Goal: Information Seeking & Learning: Check status

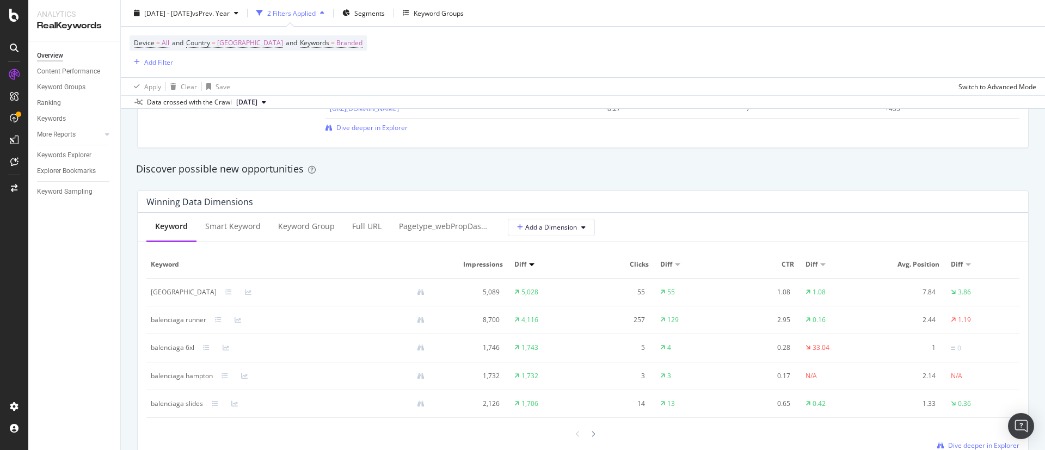
scroll to position [898, 0]
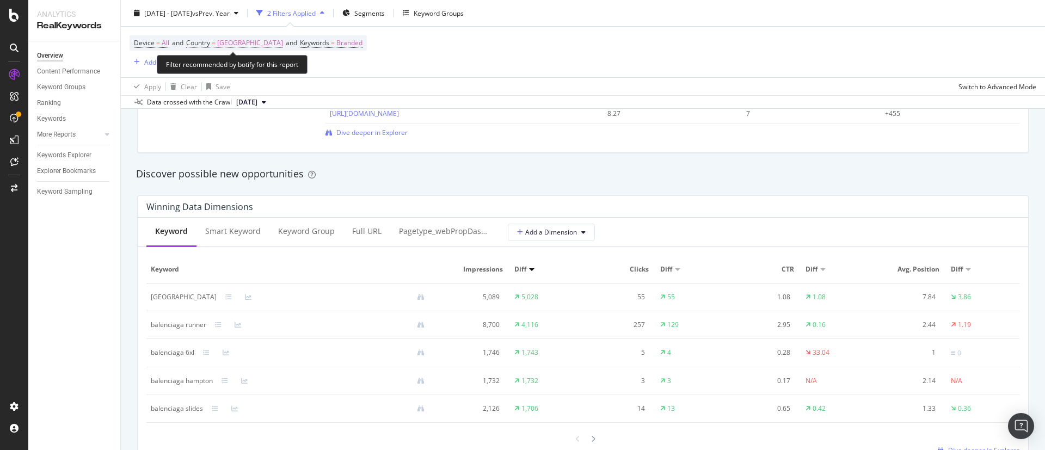
click at [230, 44] on span "[GEOGRAPHIC_DATA]" at bounding box center [250, 42] width 66 height 15
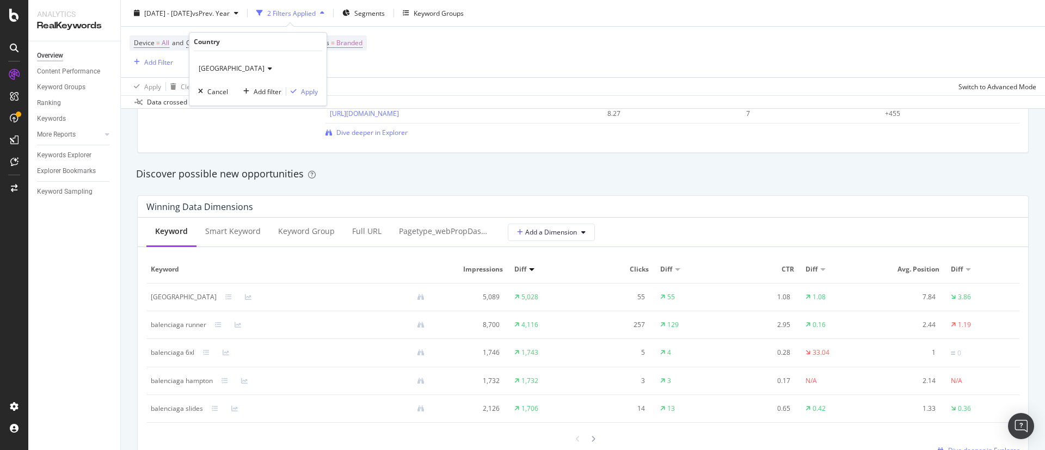
click at [232, 62] on div "[GEOGRAPHIC_DATA]" at bounding box center [258, 68] width 120 height 17
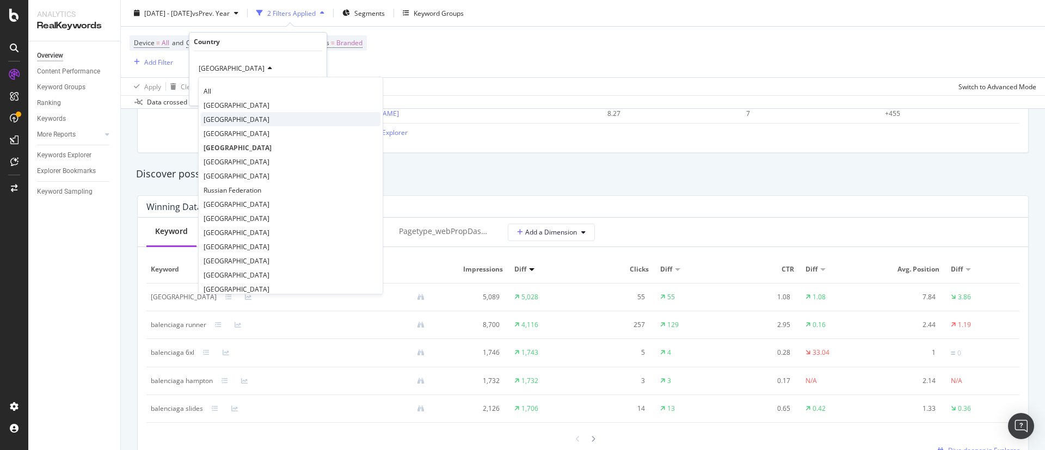
click at [229, 115] on div "[GEOGRAPHIC_DATA]" at bounding box center [291, 119] width 180 height 14
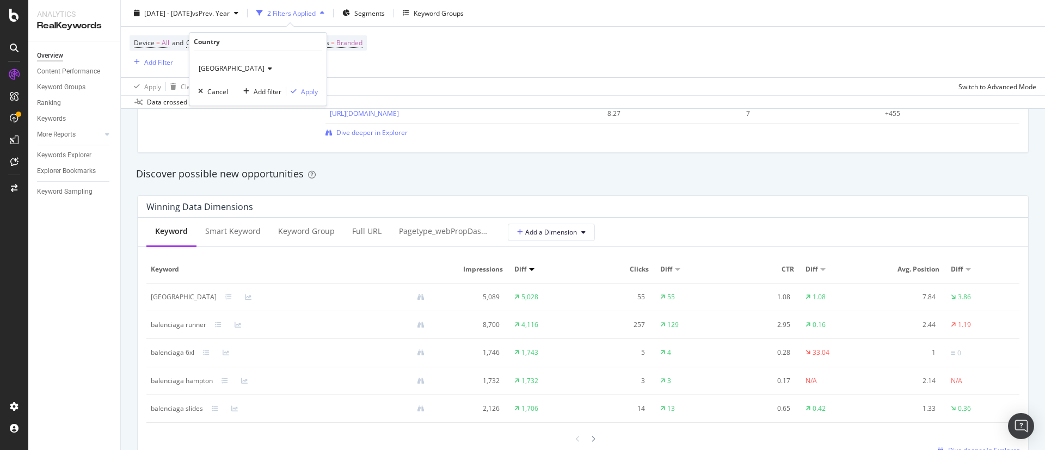
click at [330, 97] on div "Data crossed with the Crawl [DATE]" at bounding box center [583, 101] width 924 height 13
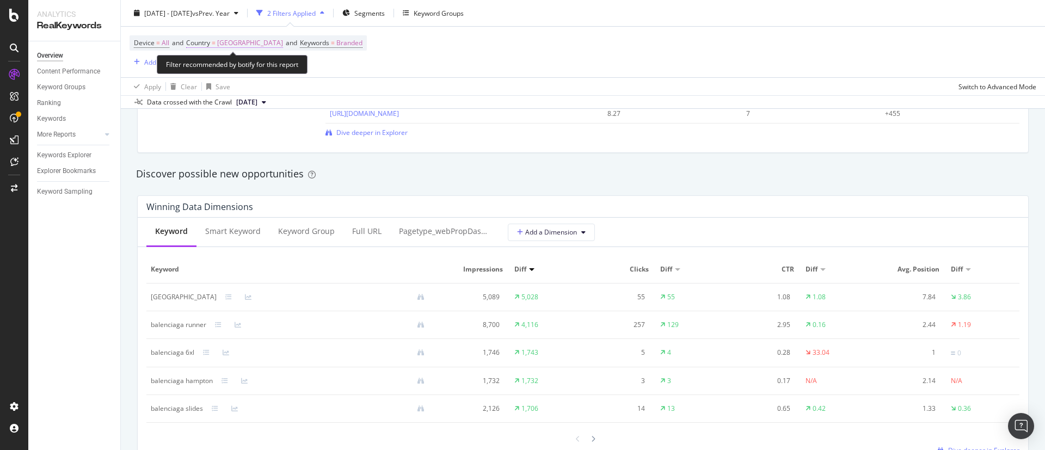
click at [224, 48] on span "[GEOGRAPHIC_DATA]" at bounding box center [250, 42] width 66 height 15
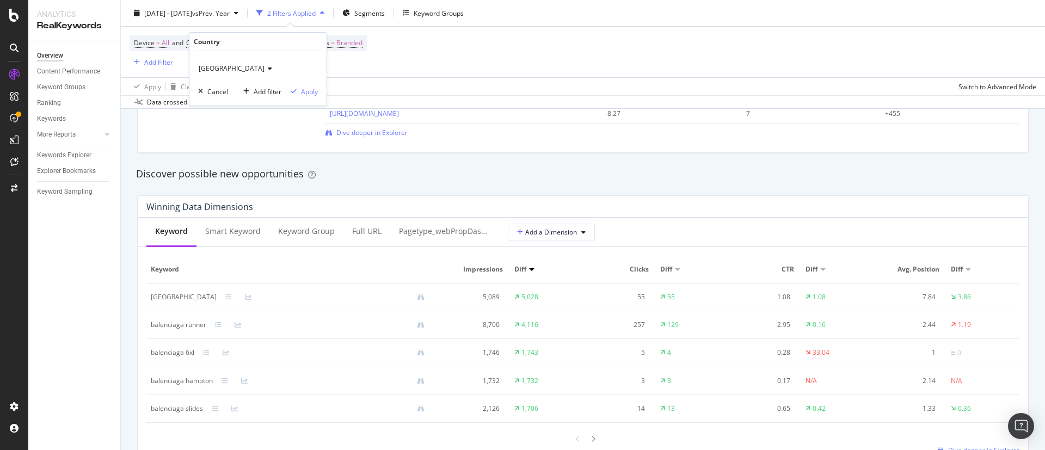
click at [264, 65] on icon at bounding box center [268, 68] width 8 height 7
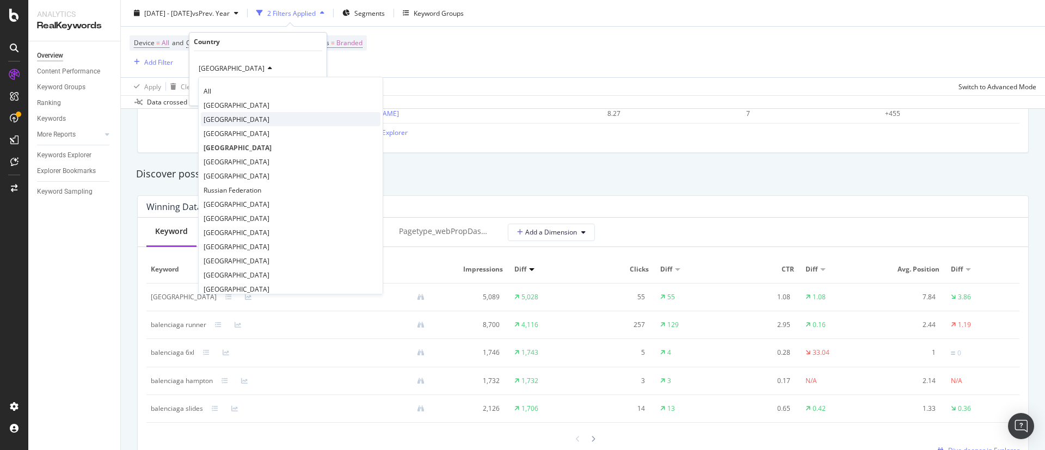
click at [230, 119] on div "[GEOGRAPHIC_DATA]" at bounding box center [291, 119] width 180 height 14
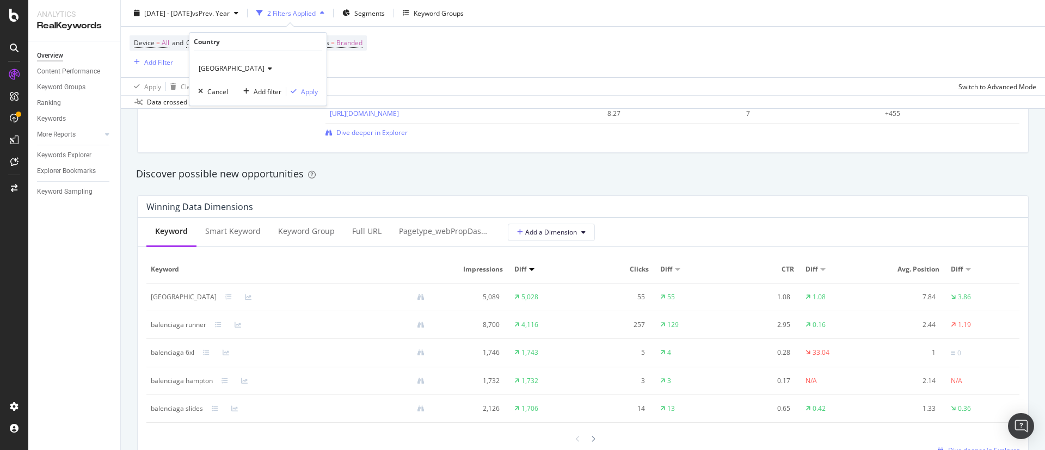
click at [319, 94] on div "Japan Cancel Add filter Apply" at bounding box center [257, 78] width 137 height 54
click at [314, 91] on div "Apply" at bounding box center [309, 91] width 17 height 9
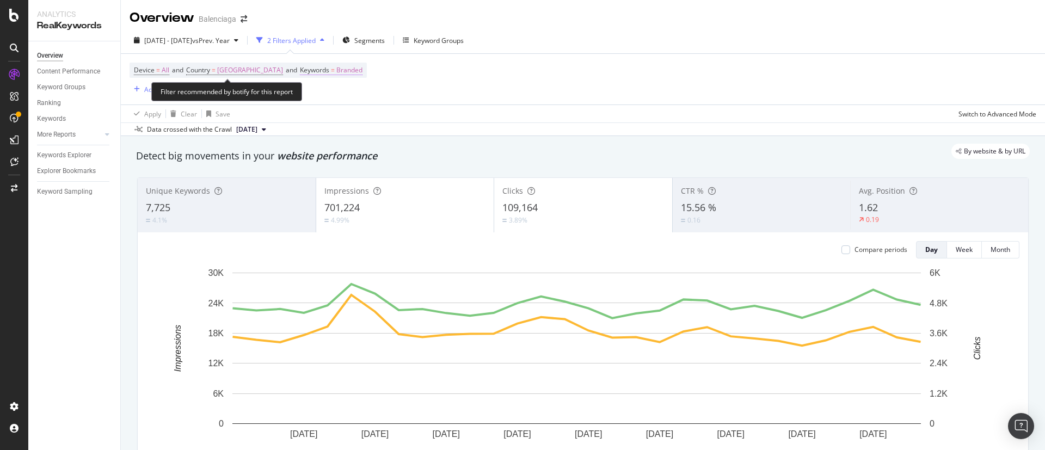
click at [331, 74] on span "=" at bounding box center [333, 69] width 4 height 9
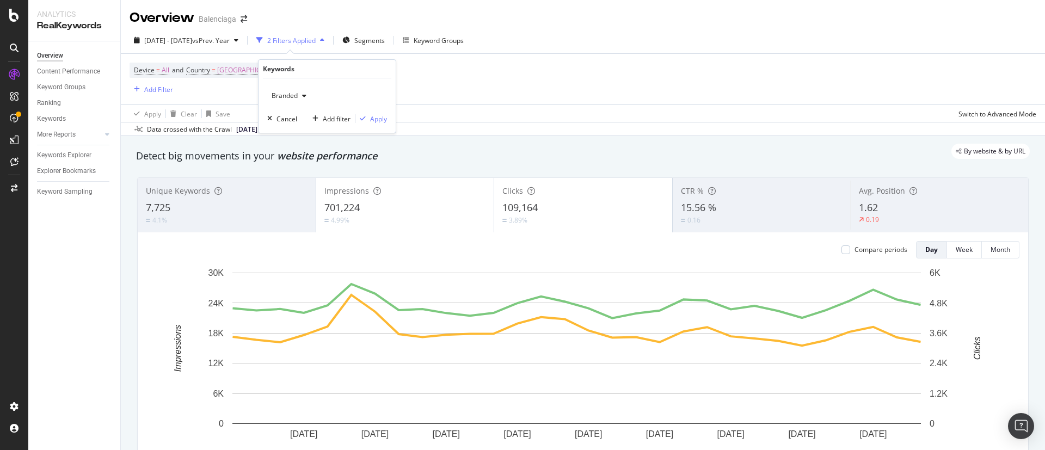
click at [469, 125] on div "Data crossed with the Crawl [DATE]" at bounding box center [583, 128] width 924 height 13
click at [291, 60] on div "Device = All and Country = [GEOGRAPHIC_DATA] and Keywords = Branded Add Filter" at bounding box center [583, 79] width 907 height 51
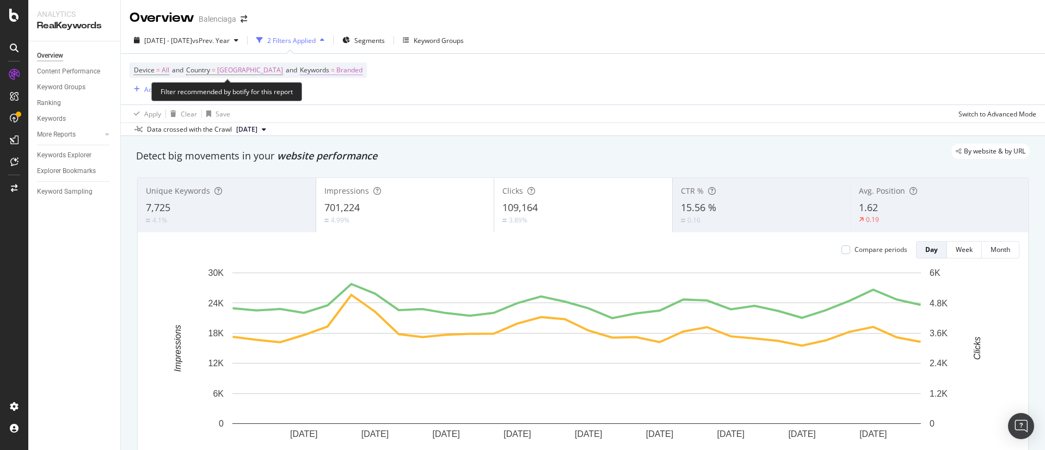
click at [331, 72] on span "=" at bounding box center [333, 69] width 4 height 9
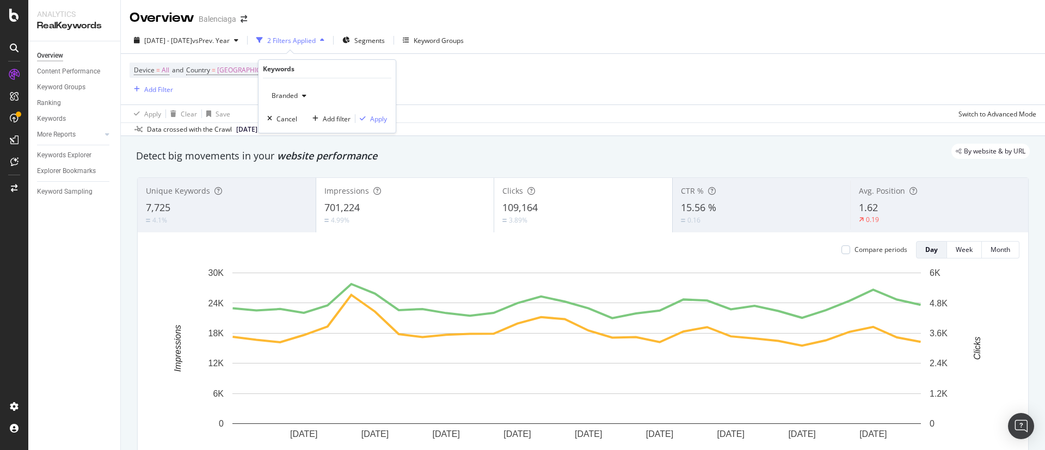
click at [297, 93] on span "Branded" at bounding box center [282, 95] width 30 height 9
click at [293, 181] on span "All" at bounding box center [331, 181] width 111 height 10
click at [378, 116] on div "Apply" at bounding box center [378, 118] width 17 height 9
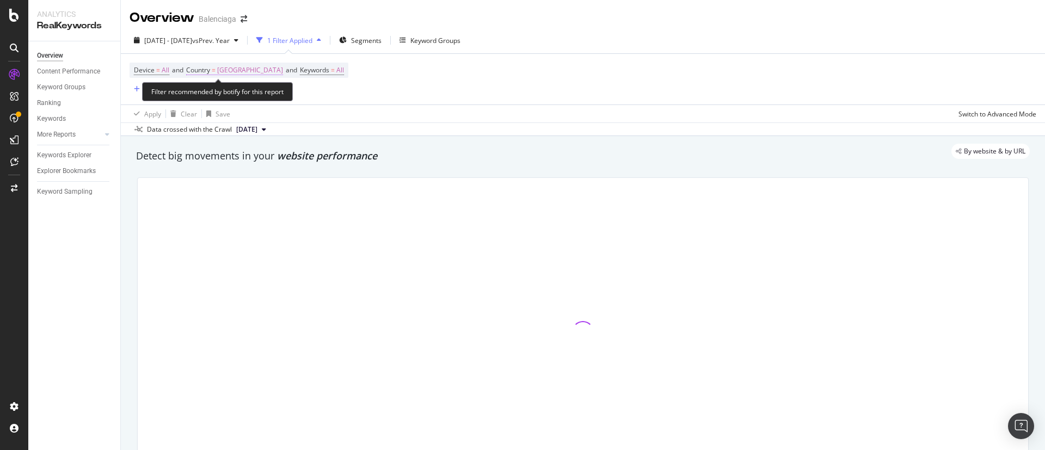
click at [226, 67] on span "[GEOGRAPHIC_DATA]" at bounding box center [250, 70] width 66 height 15
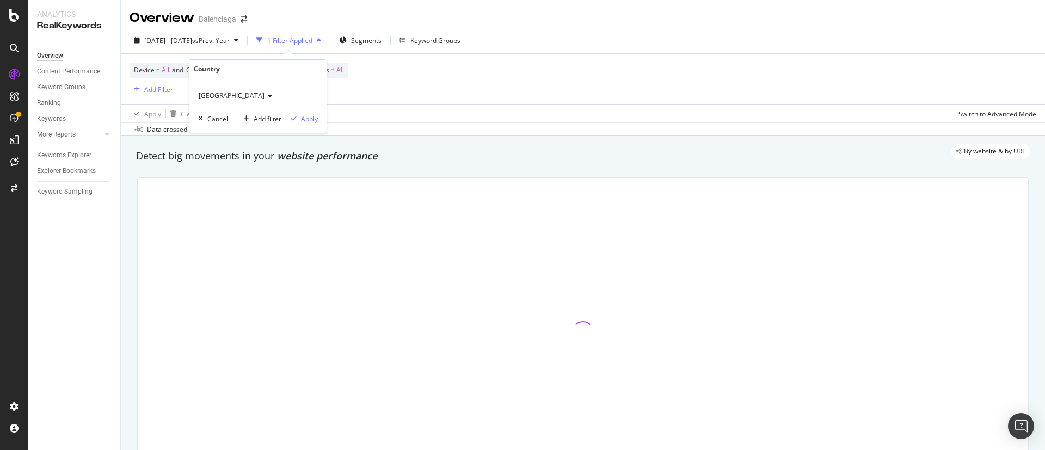
click at [224, 91] on div "[GEOGRAPHIC_DATA]" at bounding box center [258, 95] width 120 height 17
click at [251, 127] on div "Japan Cancel Add filter Apply" at bounding box center [257, 105] width 137 height 54
click at [226, 94] on div "[GEOGRAPHIC_DATA]" at bounding box center [258, 95] width 120 height 17
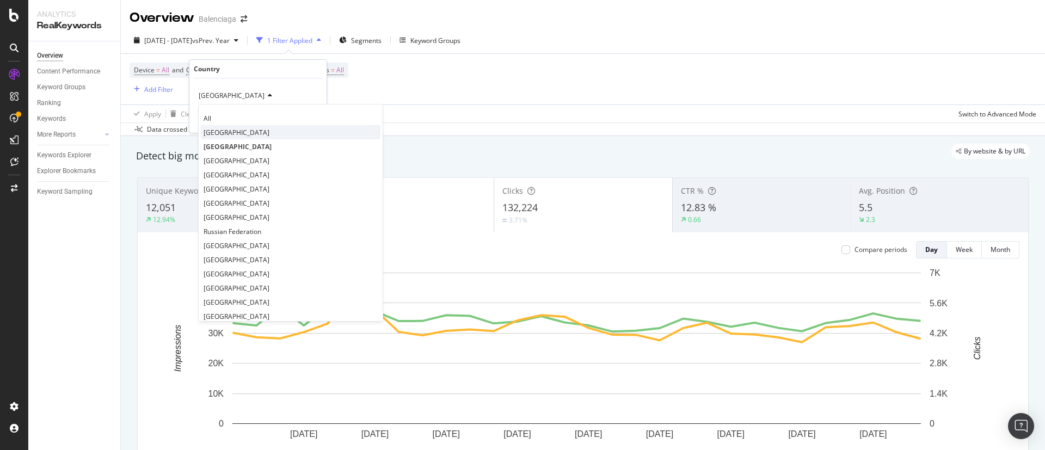
click at [229, 129] on span "[GEOGRAPHIC_DATA]" at bounding box center [237, 132] width 66 height 9
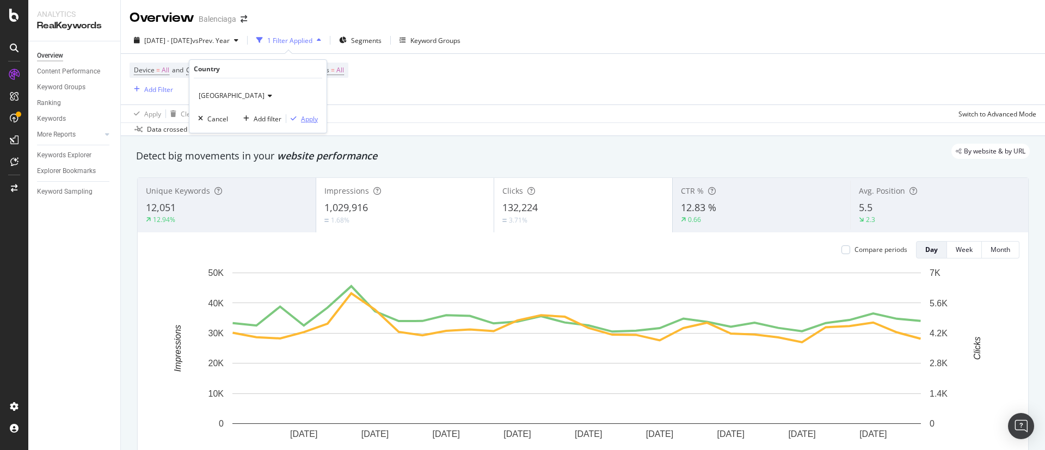
click at [293, 114] on div "Apply" at bounding box center [302, 119] width 32 height 10
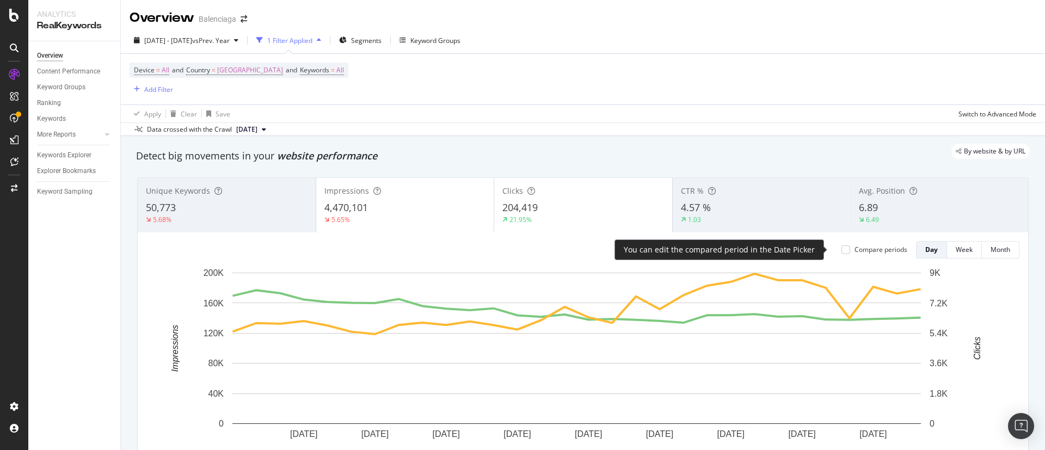
click at [854, 254] on div "Compare periods" at bounding box center [880, 249] width 53 height 9
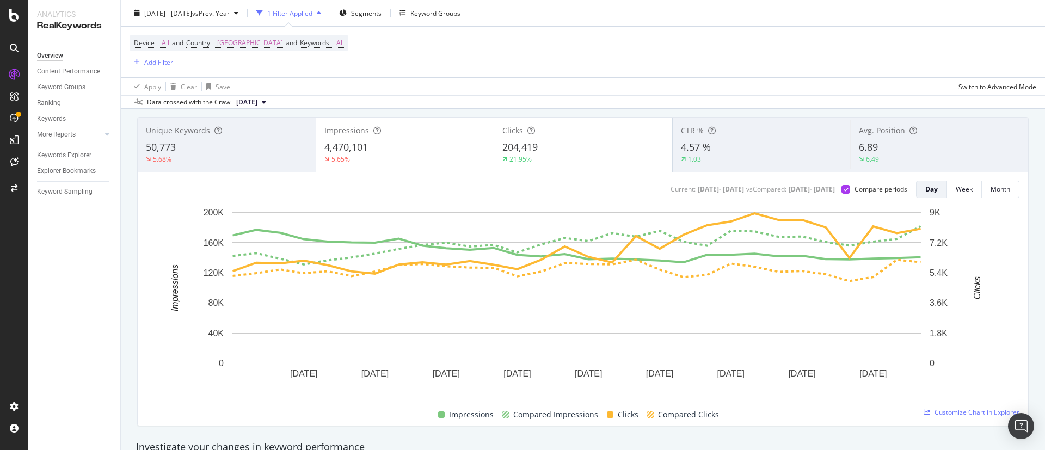
scroll to position [57, 0]
